Goal: Task Accomplishment & Management: Use online tool/utility

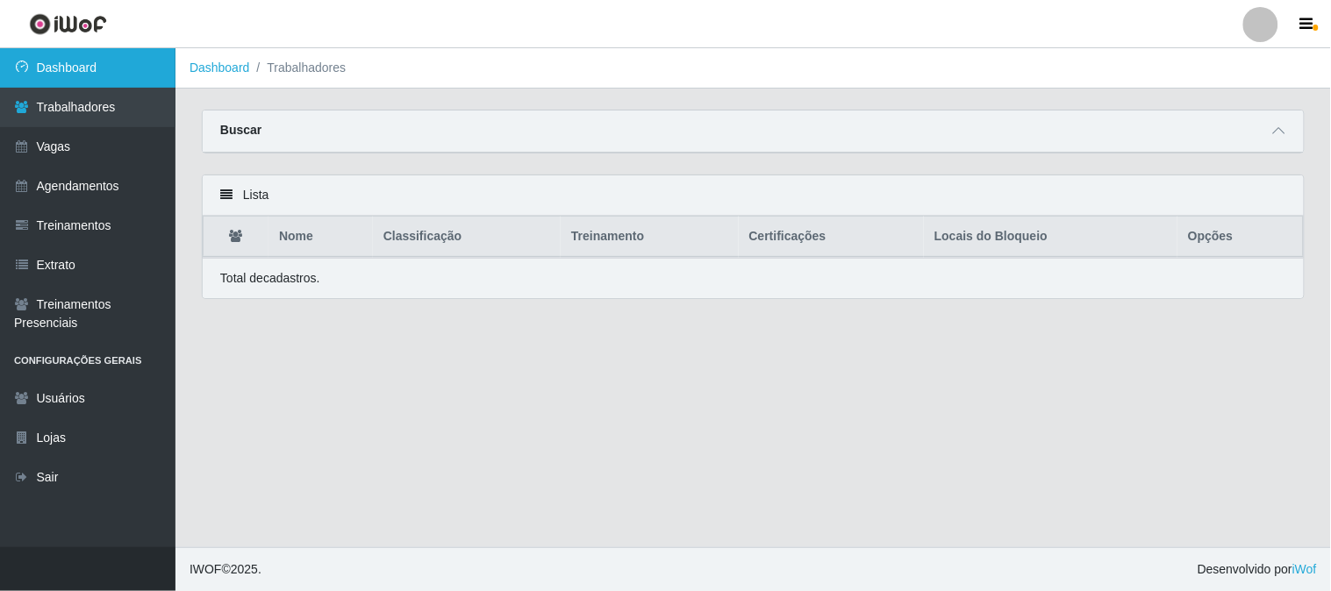
click at [124, 66] on link "Dashboard" at bounding box center [87, 67] width 175 height 39
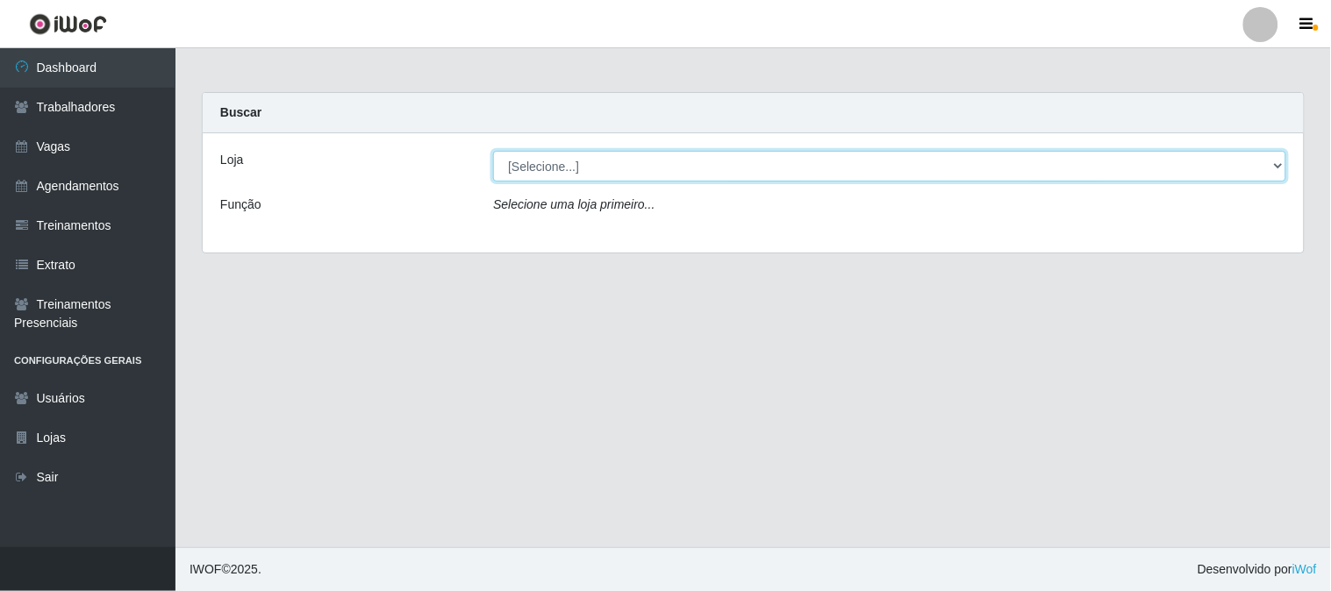
click at [770, 174] on select "[Selecione...] Sapore D'[GEOGRAPHIC_DATA]" at bounding box center [889, 166] width 793 height 31
select select "266"
click at [493, 151] on select "[Selecione...] Sapore D'[GEOGRAPHIC_DATA]" at bounding box center [889, 166] width 793 height 31
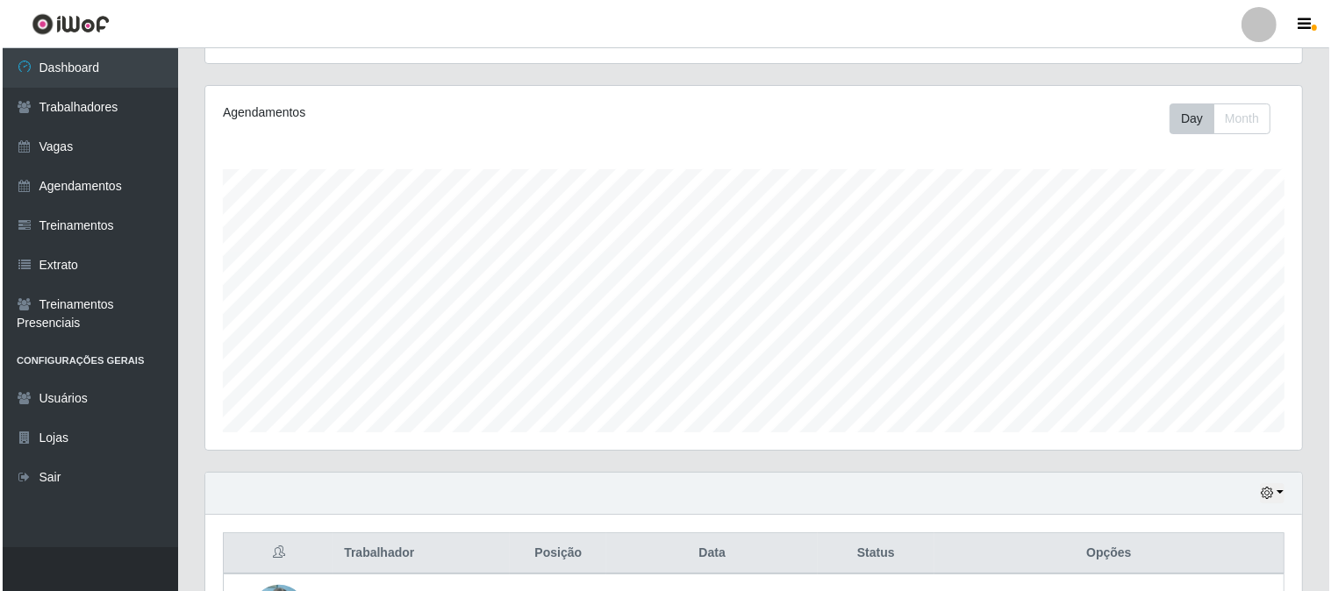
scroll to position [390, 0]
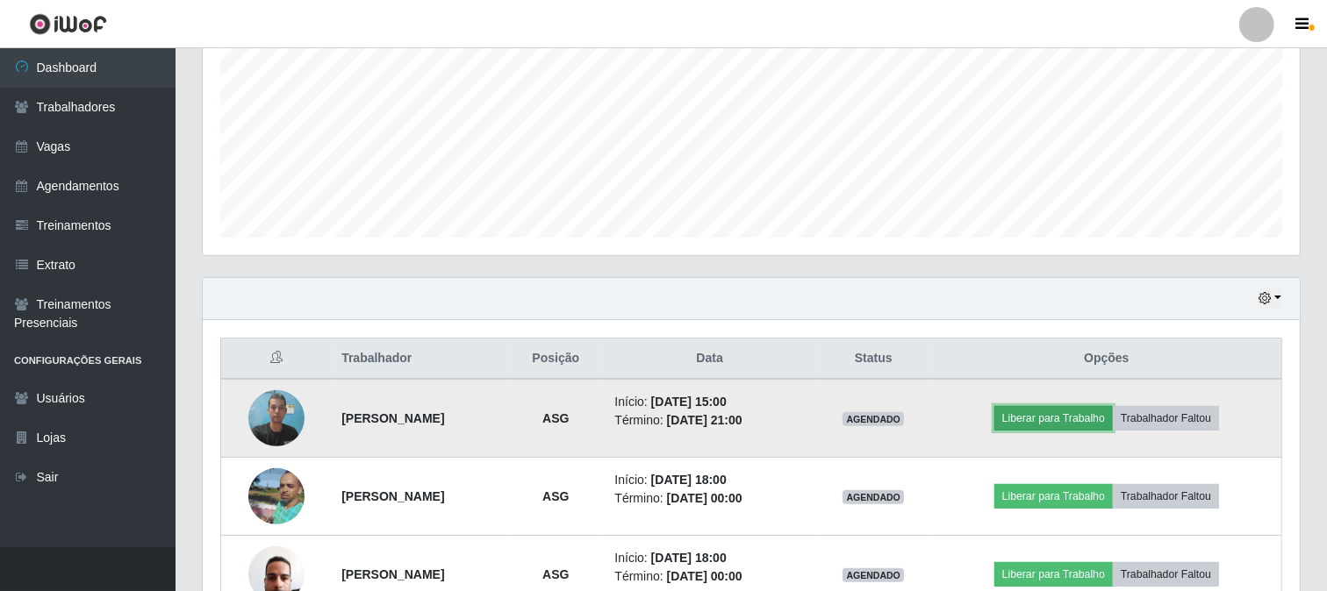
click at [1077, 425] on button "Liberar para Trabalho" at bounding box center [1053, 418] width 118 height 25
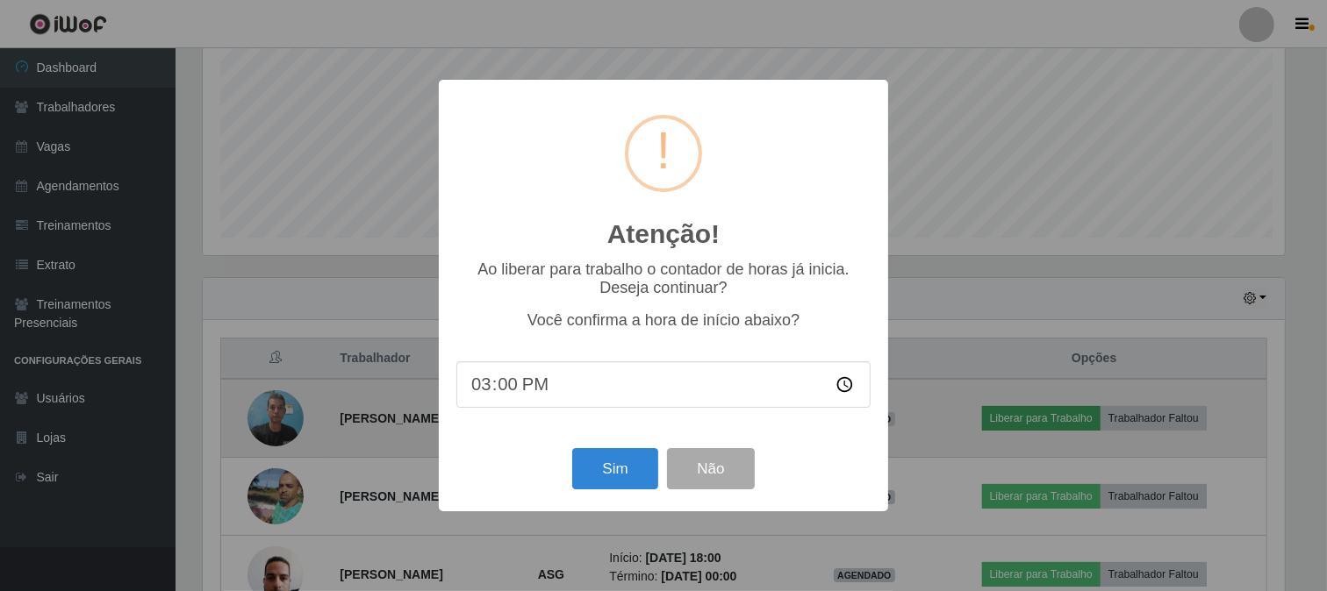
scroll to position [363, 1085]
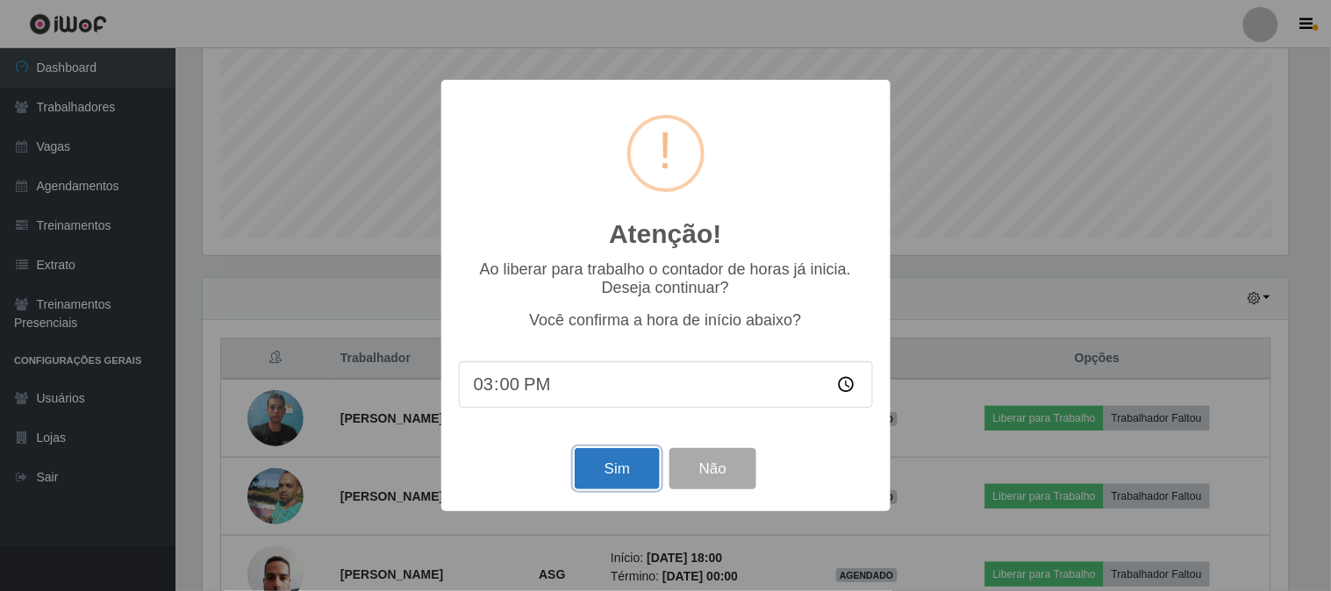
click at [607, 468] on button "Sim" at bounding box center [617, 468] width 85 height 41
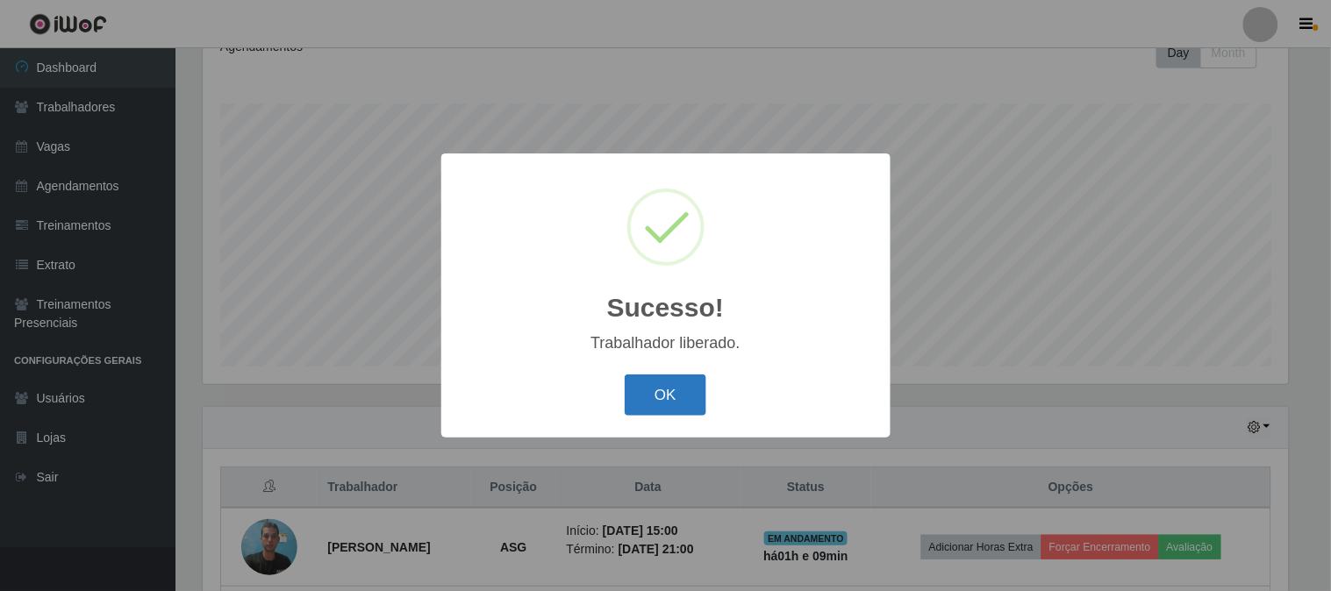
click at [673, 392] on button "OK" at bounding box center [666, 395] width 82 height 41
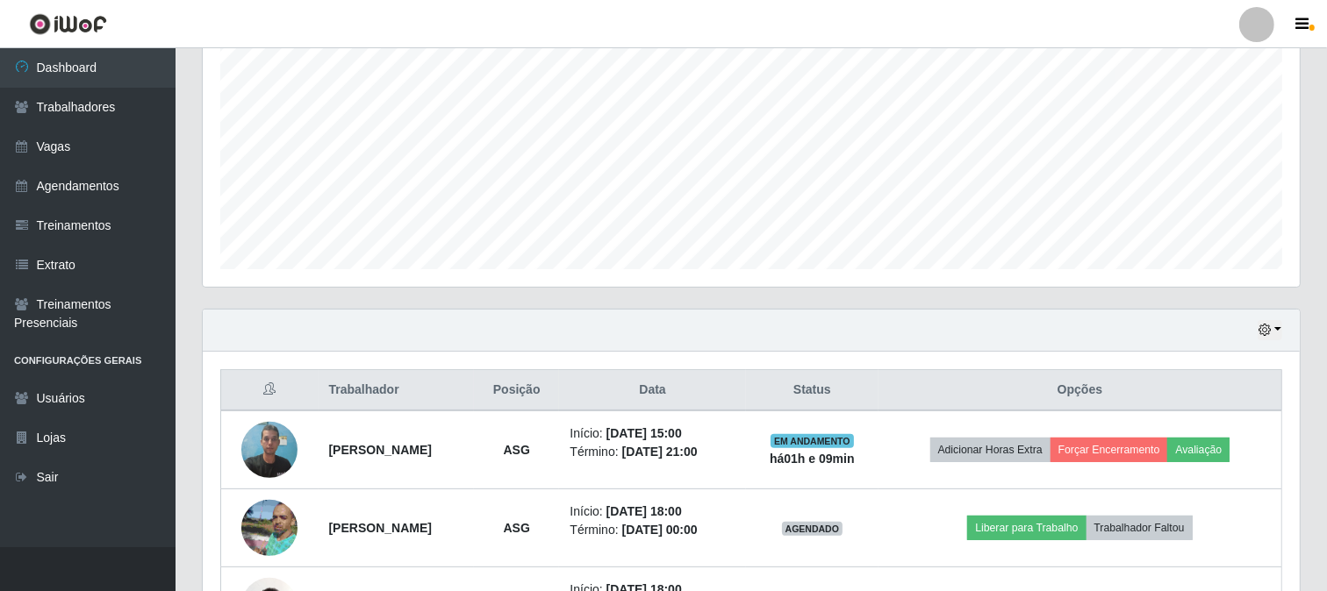
scroll to position [496, 0]
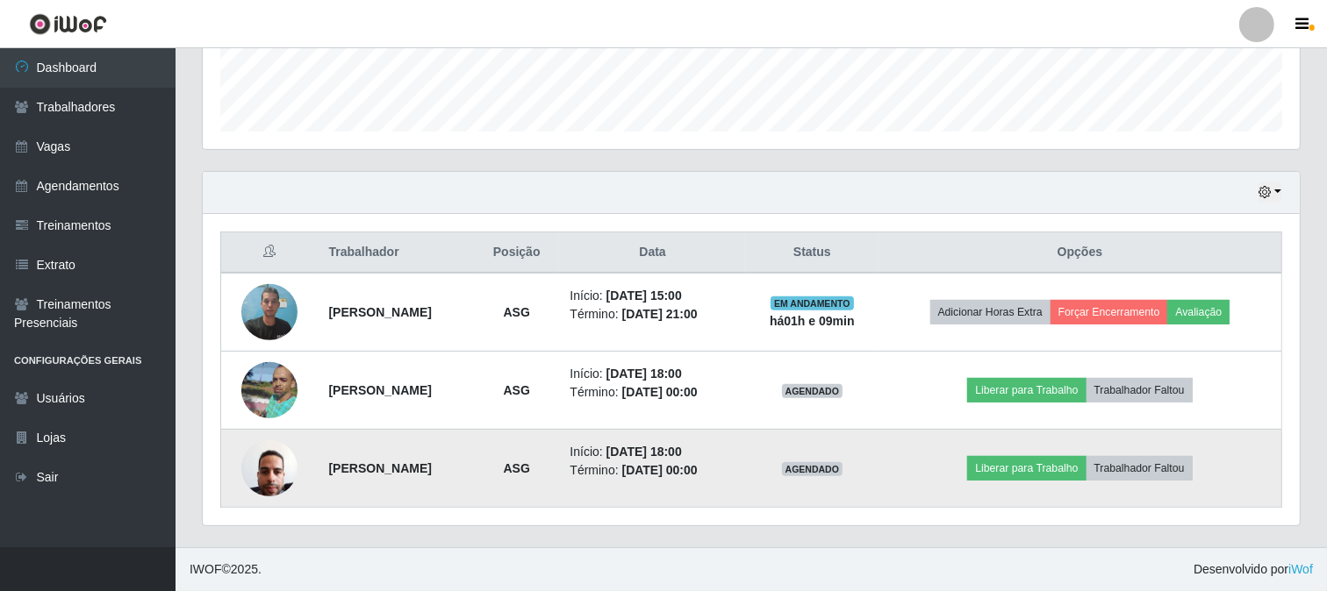
click at [263, 470] on img at bounding box center [269, 468] width 56 height 75
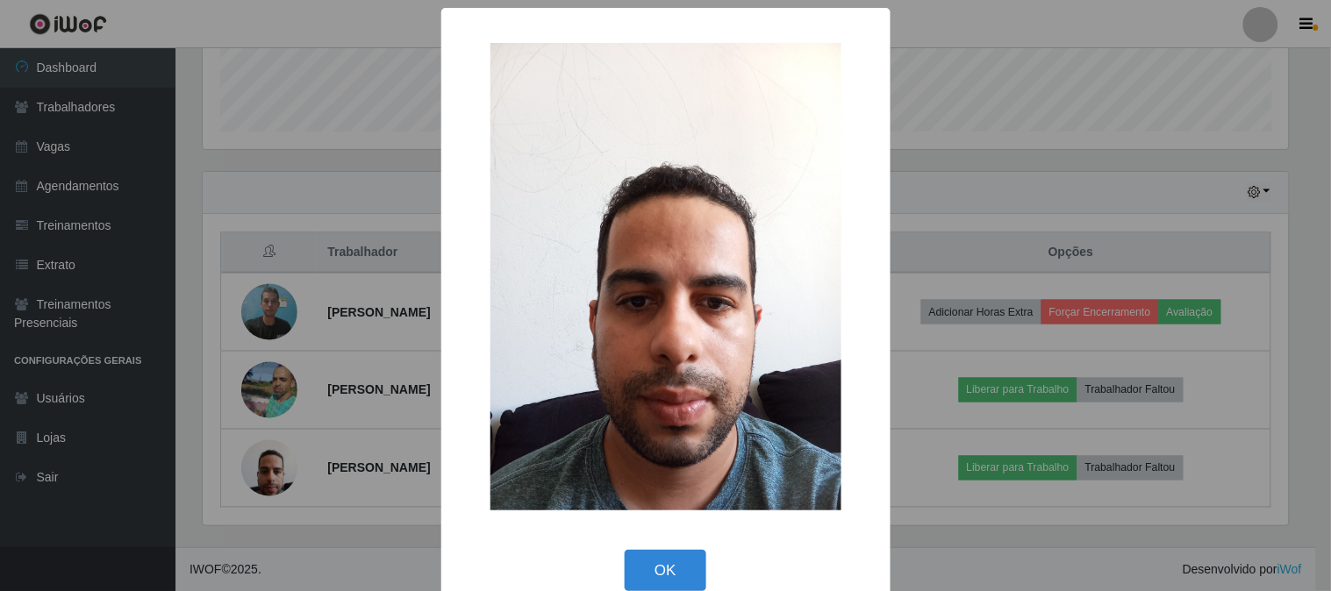
click at [264, 470] on div "× OK Cancel" at bounding box center [665, 295] width 1331 height 591
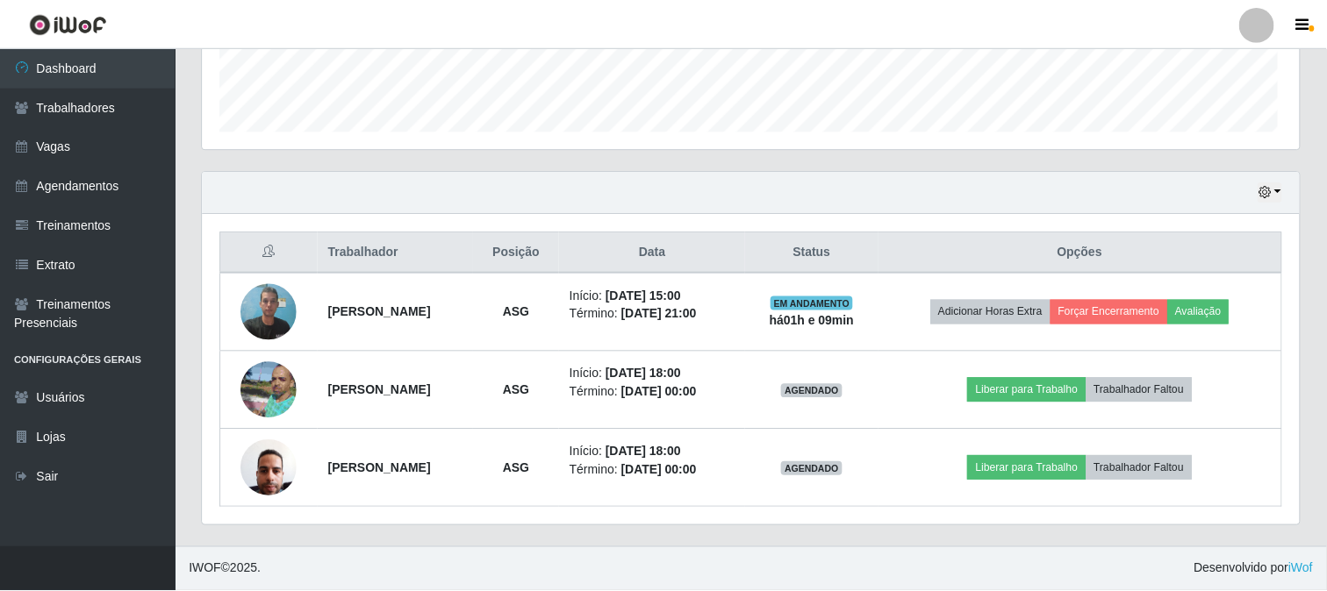
scroll to position [363, 1097]
click at [1091, 31] on header "Perfil Alterar Senha Sair" at bounding box center [663, 24] width 1327 height 48
